Goal: Check status: Check status

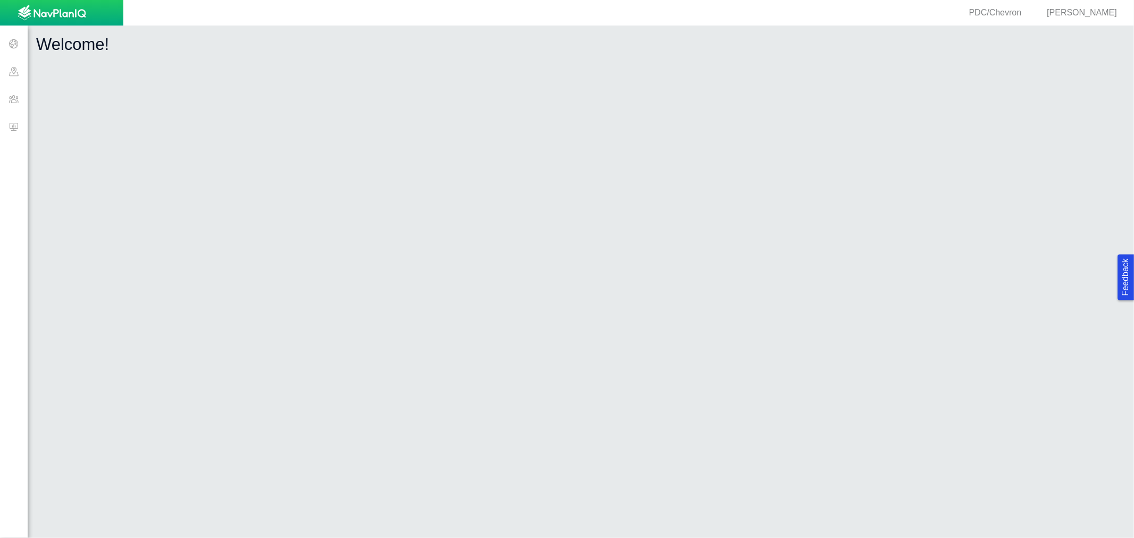
click at [17, 119] on span at bounding box center [14, 127] width 28 height 28
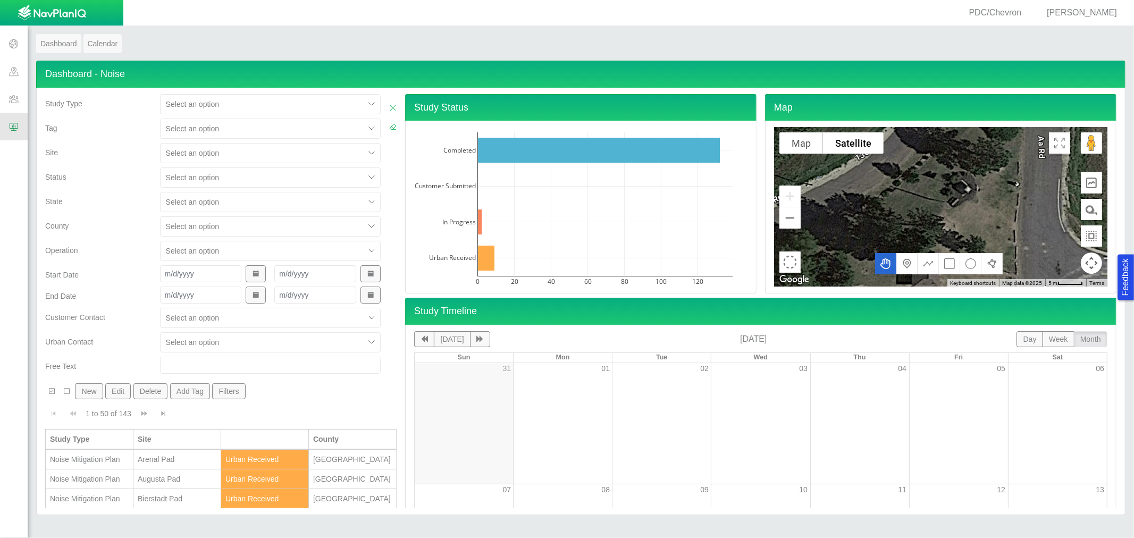
click at [212, 153] on div at bounding box center [262, 153] width 193 height 13
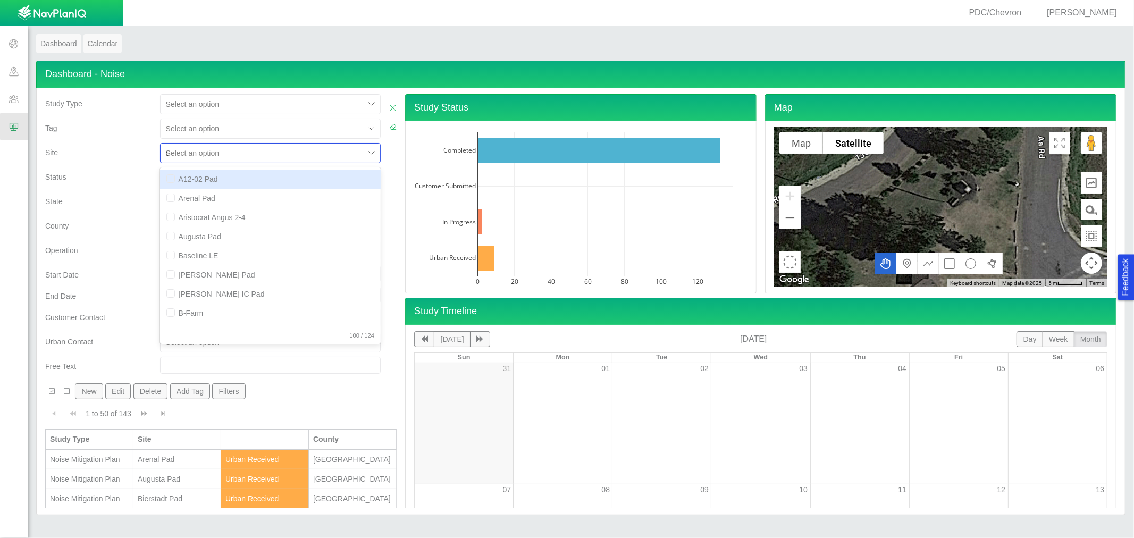
type input "cap"
click at [205, 179] on div "Capitol Pad" at bounding box center [270, 179] width 221 height 19
checkbox input "false"
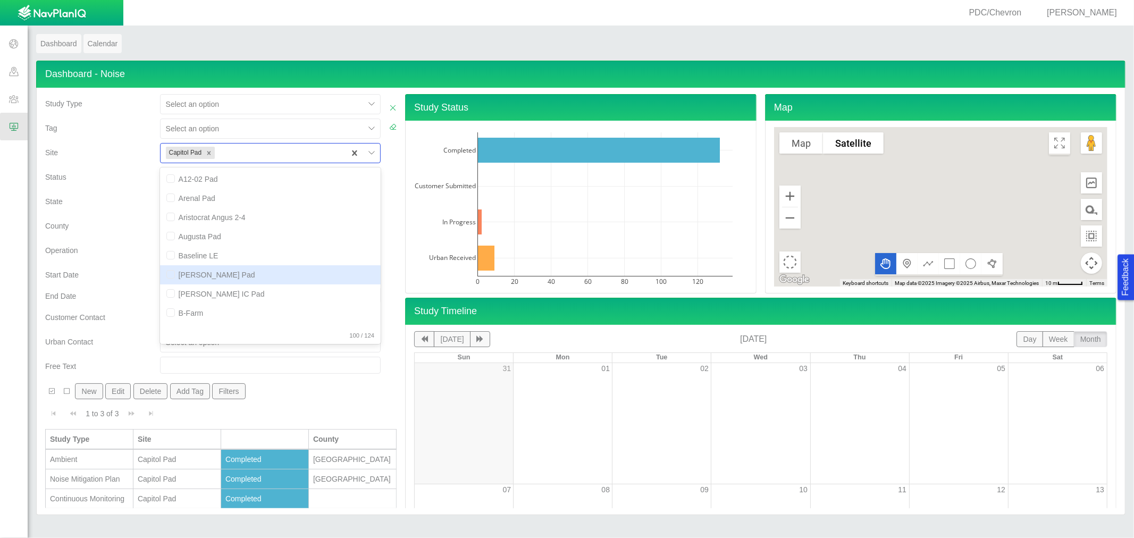
click at [102, 291] on div "End Date" at bounding box center [98, 294] width 106 height 15
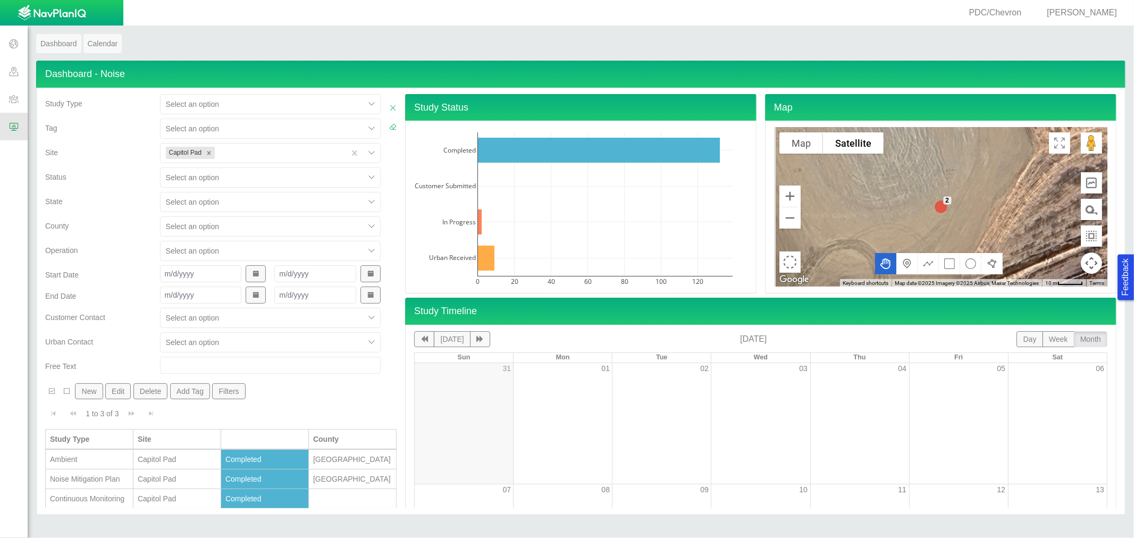
scroll to position [1, 0]
click at [104, 476] on div "Noise Mitigation Plan" at bounding box center [89, 478] width 79 height 11
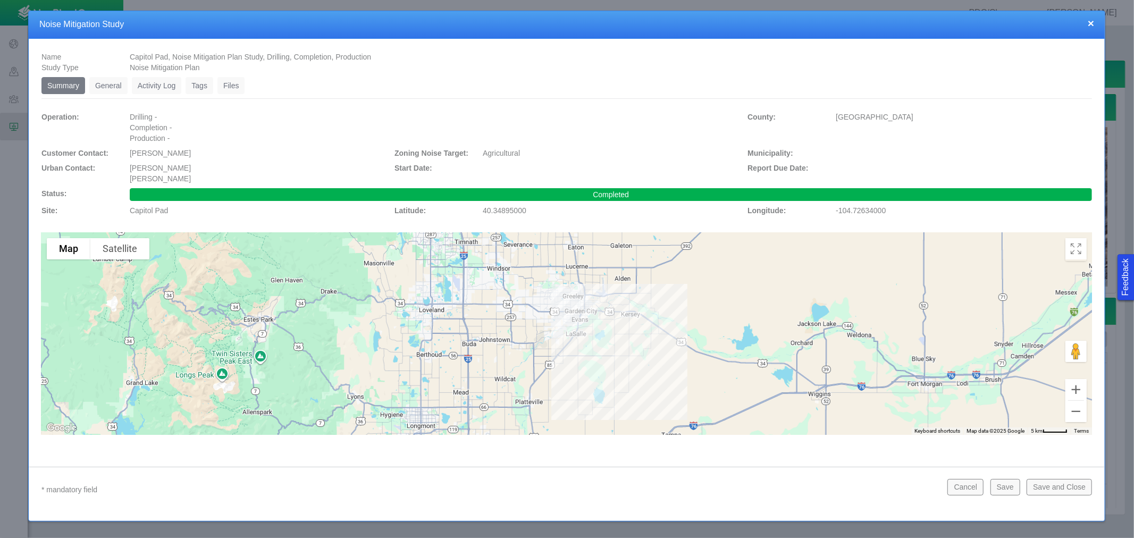
click at [224, 90] on link "Files" at bounding box center [231, 85] width 28 height 17
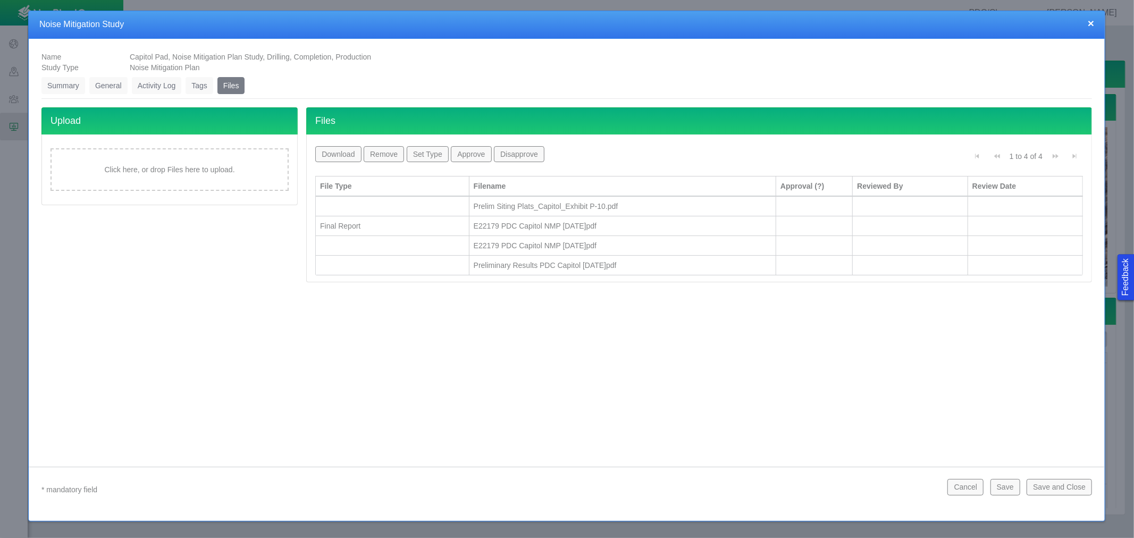
click at [1088, 24] on button "×" at bounding box center [1091, 23] width 6 height 11
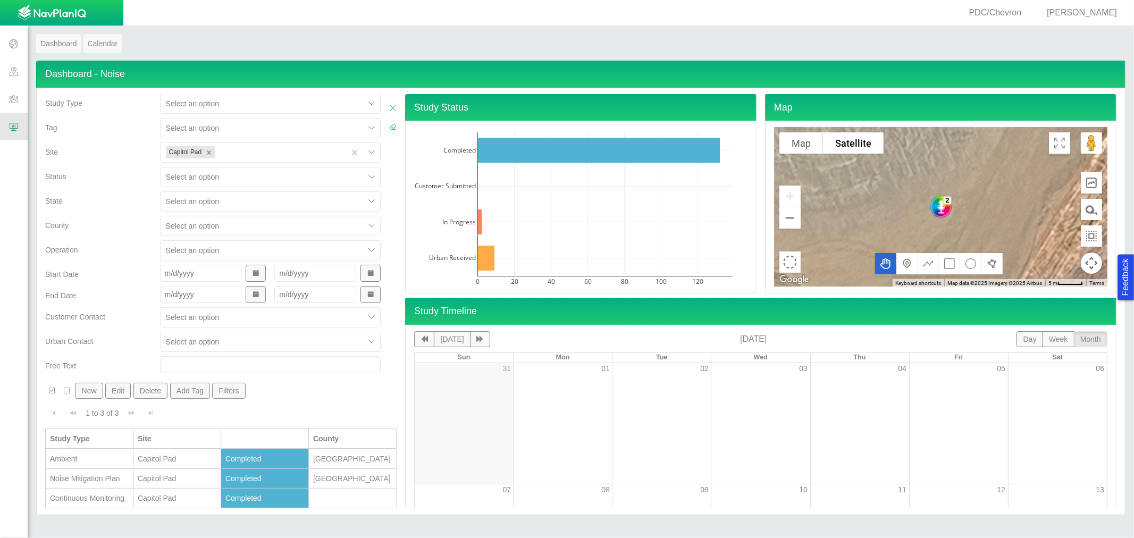
click at [115, 456] on div "Ambient" at bounding box center [89, 459] width 79 height 11
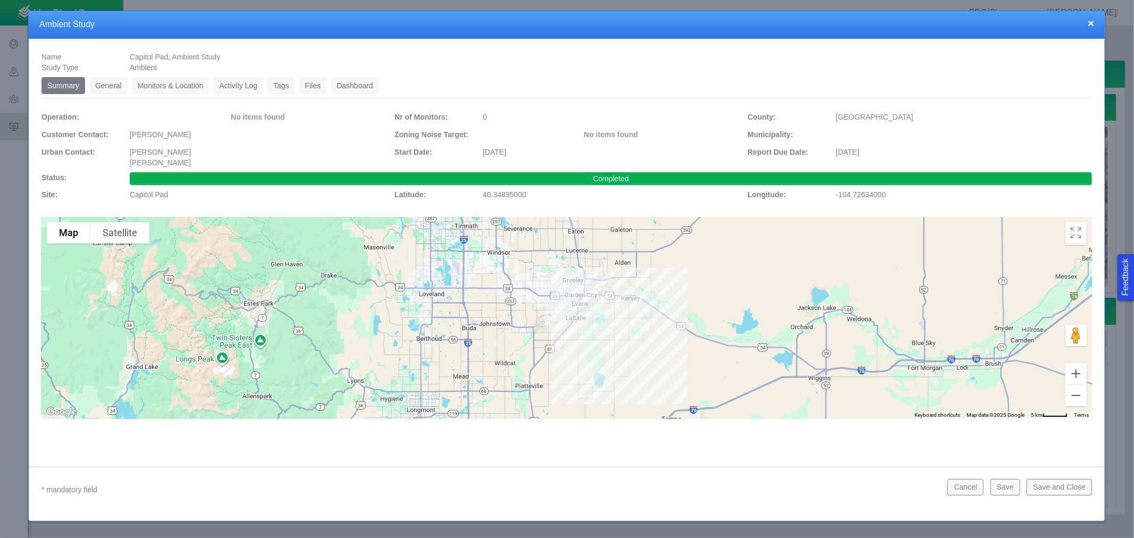
click at [172, 89] on link "Monitors & Location" at bounding box center [171, 85] width 78 height 17
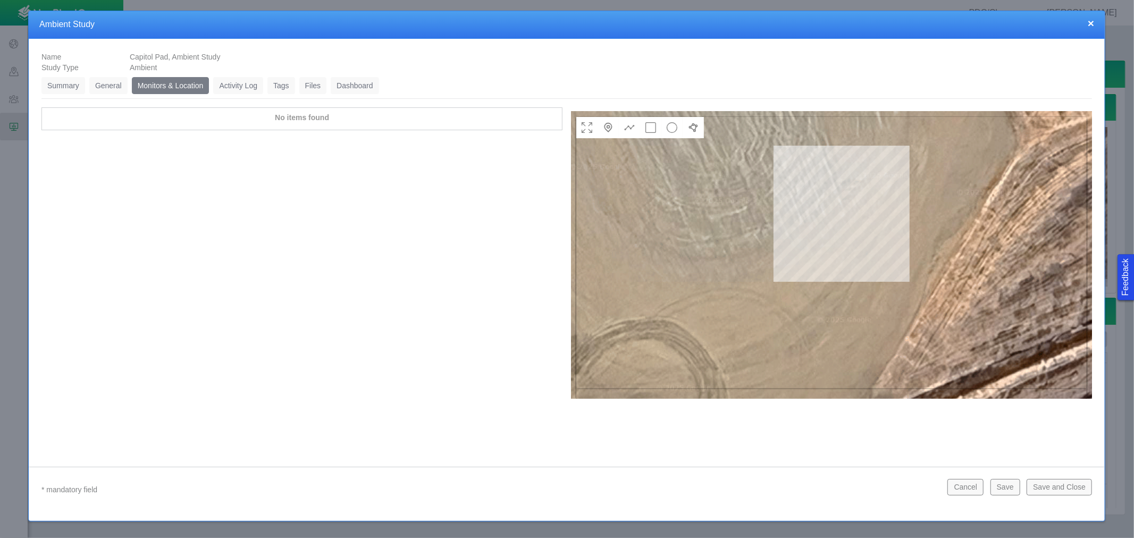
click at [322, 87] on link "Files" at bounding box center [313, 85] width 28 height 17
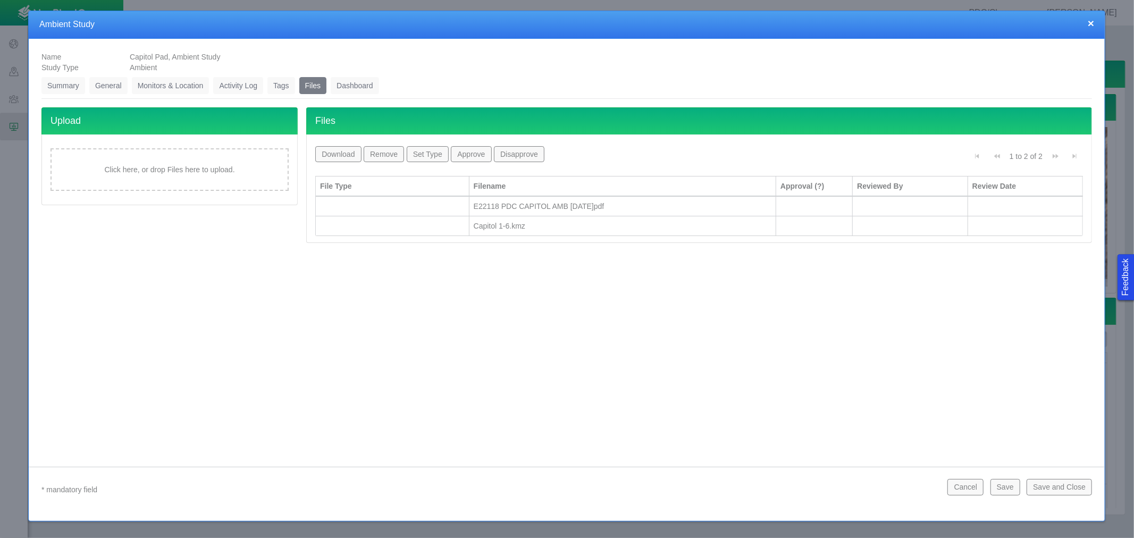
click at [1089, 23] on button "×" at bounding box center [1091, 23] width 6 height 11
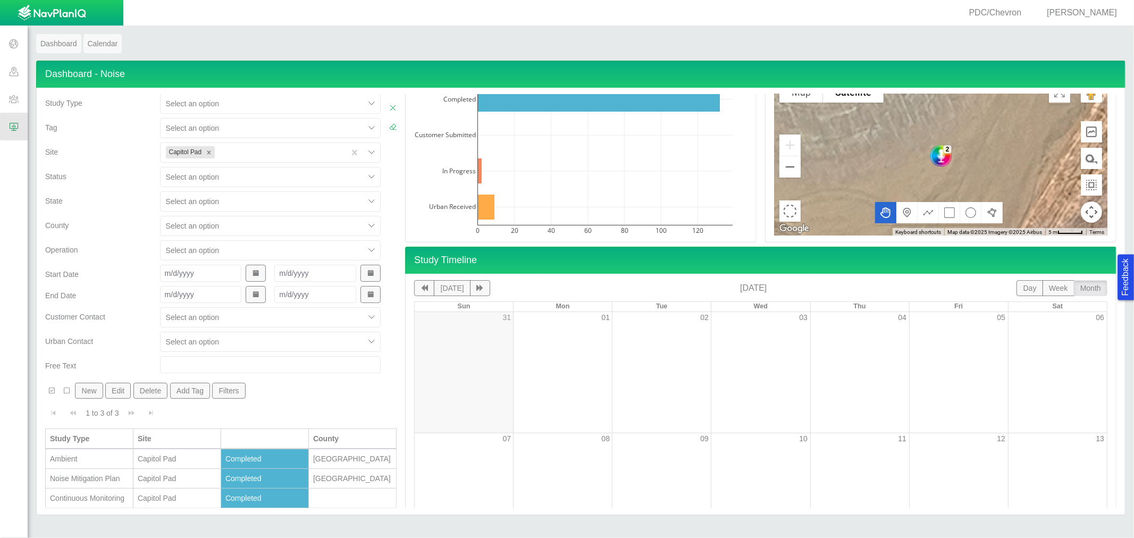
scroll to position [177, 0]
